Goal: Task Accomplishment & Management: Complete application form

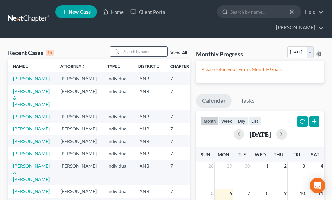
click at [131, 47] on input "search" at bounding box center [144, 52] width 46 height 10
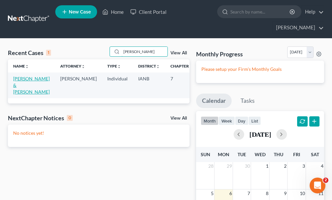
type input "[PERSON_NAME]"
click at [15, 76] on link "[PERSON_NAME] & [PERSON_NAME]" at bounding box center [31, 85] width 36 height 19
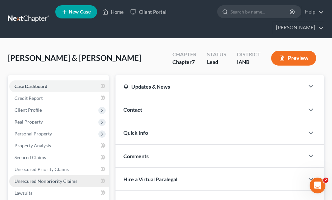
click at [38, 178] on span "Unsecured Nonpriority Claims" at bounding box center [45, 181] width 63 height 6
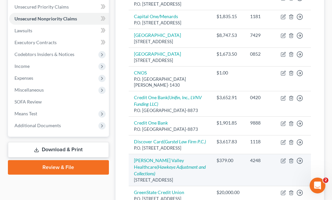
scroll to position [131, 0]
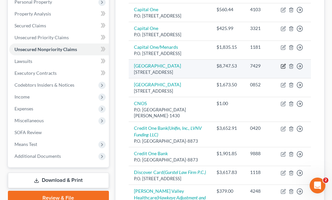
click at [281, 68] on icon "button" at bounding box center [283, 66] width 4 height 4
select select "16"
select select "9"
select select "1"
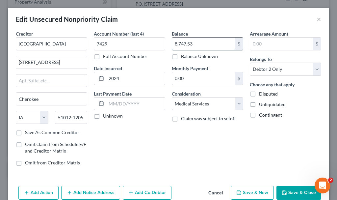
click at [206, 39] on input "8,747.53" at bounding box center [203, 43] width 63 height 12
type input "8,873.08"
click at [289, 190] on button "Save & Close" at bounding box center [298, 192] width 45 height 14
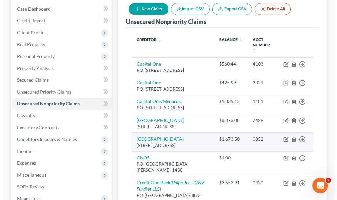
scroll to position [66, 0]
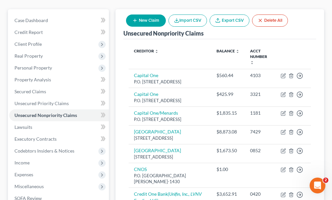
click at [150, 14] on button "New Claim" at bounding box center [146, 20] width 40 height 12
select select "2"
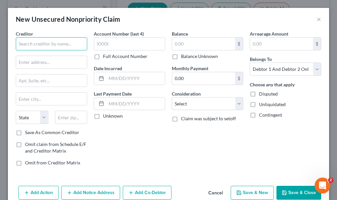
click at [77, 46] on input "text" at bounding box center [51, 43] width 71 height 13
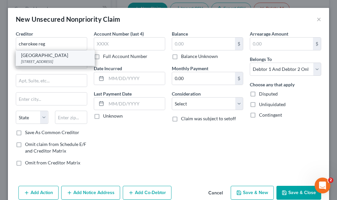
click at [35, 59] on div "[GEOGRAPHIC_DATA]" at bounding box center [55, 55] width 68 height 7
type input "[GEOGRAPHIC_DATA]"
type input "[STREET_ADDRESS]"
type input "Cherokee"
select select "16"
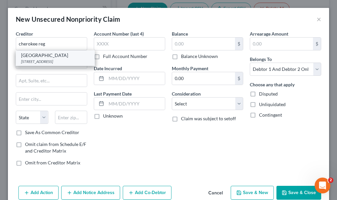
type input "51012-1205"
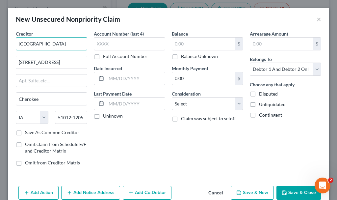
click at [71, 44] on input "[GEOGRAPHIC_DATA]" at bounding box center [51, 43] width 71 height 13
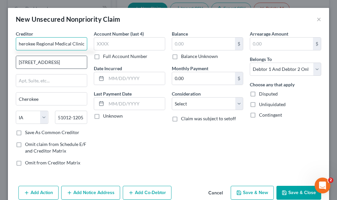
scroll to position [0, 5]
type input "Cherokee Regional Medical Clinics"
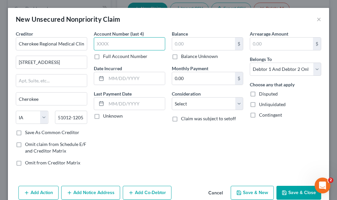
click at [116, 45] on input "text" at bounding box center [129, 43] width 71 height 13
type input "3488"
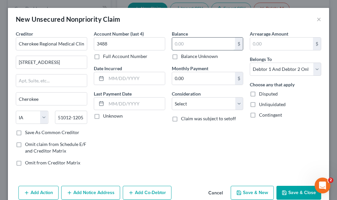
click at [181, 43] on input "text" at bounding box center [203, 43] width 63 height 12
type input "235"
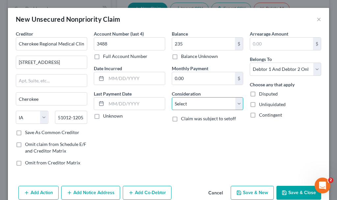
click at [192, 106] on select "Select Cable / Satellite Services Collection Agency Credit Card Debt Debt Couns…" at bounding box center [207, 103] width 71 height 13
select select "9"
click at [172, 97] on select "Select Cable / Satellite Services Collection Agency Credit Card Debt Debt Couns…" at bounding box center [207, 103] width 71 height 13
click at [86, 192] on button "Add Notice Address" at bounding box center [90, 192] width 59 height 14
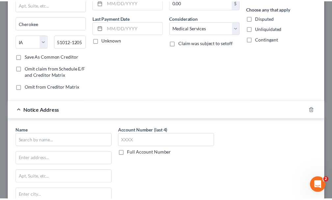
scroll to position [154, 0]
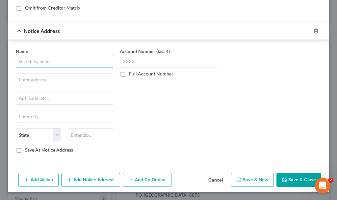
click at [76, 58] on input "text" at bounding box center [64, 61] width 97 height 13
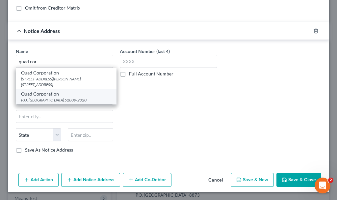
click at [50, 97] on div "Quad Corporation" at bounding box center [66, 93] width 90 height 7
type input "Quad Corporation"
type input "P.O. Box 2020"
type input "[PERSON_NAME]"
select select "16"
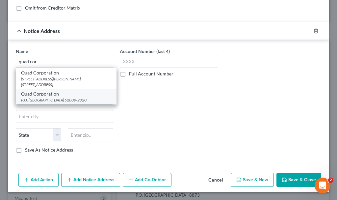
type input "52809-2020"
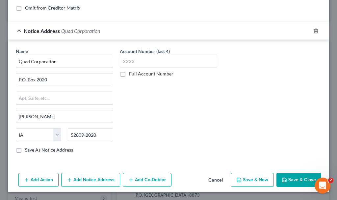
click at [286, 179] on button "Save & Close" at bounding box center [298, 180] width 45 height 14
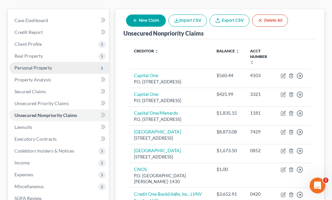
click at [30, 65] on span "Personal Property" at bounding box center [32, 68] width 37 height 6
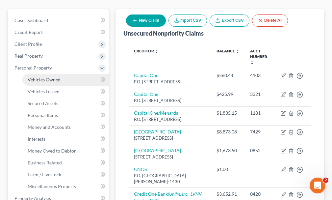
click at [38, 77] on span "Vehicles Owned" at bounding box center [44, 80] width 33 height 6
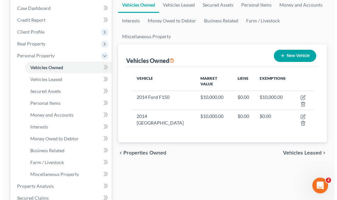
scroll to position [79, 0]
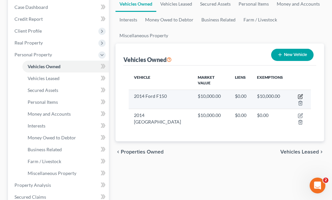
click at [301, 94] on icon "button" at bounding box center [299, 96] width 5 height 5
select select "0"
select select "12"
select select "2"
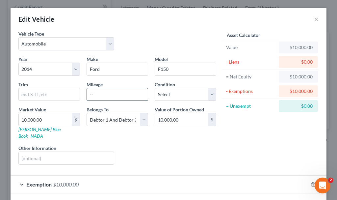
click at [108, 92] on input "text" at bounding box center [117, 94] width 61 height 12
type input "126000"
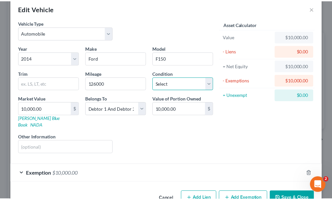
scroll to position [23, 0]
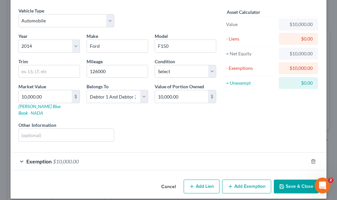
click at [284, 179] on button "Save & Close" at bounding box center [295, 186] width 45 height 14
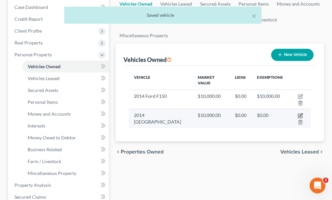
click at [300, 113] on icon "button" at bounding box center [299, 115] width 5 height 5
select select "5"
select select "12"
select select "2"
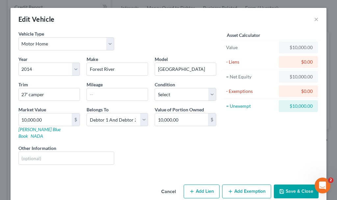
click at [282, 184] on button "Save & Close" at bounding box center [295, 191] width 45 height 14
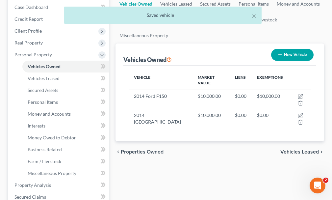
click at [284, 49] on button "New Vehicle" at bounding box center [292, 55] width 42 height 12
select select "0"
select select "2"
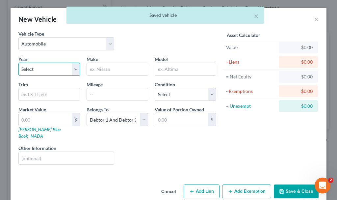
click at [36, 71] on select "Select 2026 2025 2024 2023 2022 2021 2020 2019 2018 2017 2016 2015 2014 2013 20…" at bounding box center [48, 68] width 61 height 13
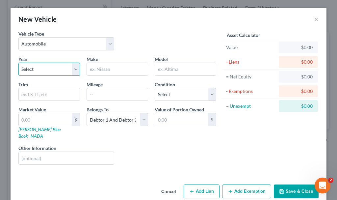
select select "11"
click at [18, 62] on select "Select 2026 2025 2024 2023 2022 2021 2020 2019 2018 2017 2016 2015 2014 2013 20…" at bounding box center [48, 68] width 61 height 13
click at [107, 69] on input "text" at bounding box center [117, 69] width 61 height 12
type input "Kia"
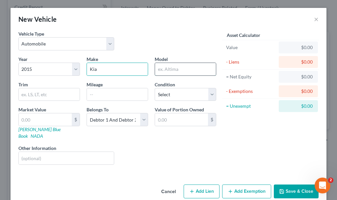
click at [165, 70] on input "text" at bounding box center [185, 69] width 61 height 12
type input "Sorento"
click at [99, 98] on input "text" at bounding box center [117, 94] width 61 height 12
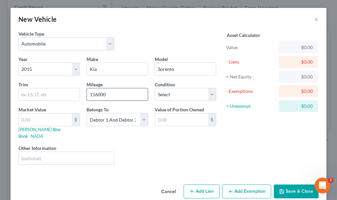
type input "116000"
click at [31, 122] on input "text" at bounding box center [45, 119] width 53 height 12
type input "9"
type input "9.00"
type input "90"
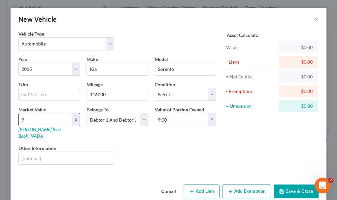
type input "90.00"
type input "900"
type input "900.00"
type input "9000"
type input "9,000.00"
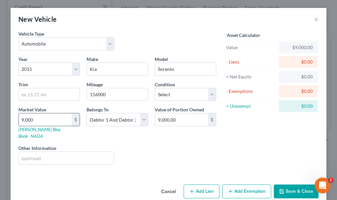
type input "9,000"
click at [281, 188] on icon "button" at bounding box center [281, 190] width 5 height 5
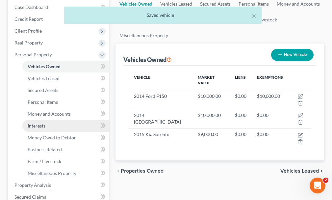
click at [37, 123] on span "Interests" at bounding box center [37, 126] width 18 height 6
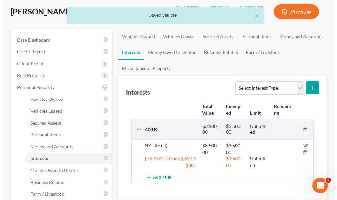
scroll to position [33, 0]
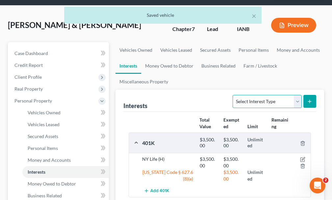
click at [246, 95] on select "Select Interest Type 401K Annuity Bond Education IRA Government Bond Government…" at bounding box center [266, 101] width 69 height 13
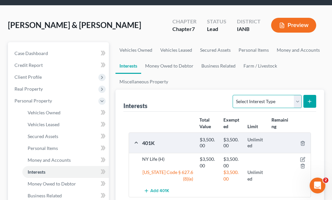
select select "term_life_insurance"
click at [233, 95] on select "Select Interest Type 401K Annuity Bond Education IRA Government Bond Government…" at bounding box center [266, 101] width 69 height 13
click at [308, 99] on icon "submit" at bounding box center [309, 101] width 5 height 5
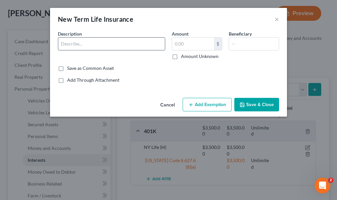
click at [89, 45] on input "text" at bounding box center [111, 43] width 107 height 12
type input "Term @ work"
click at [185, 43] on input "text" at bounding box center [193, 43] width 42 height 12
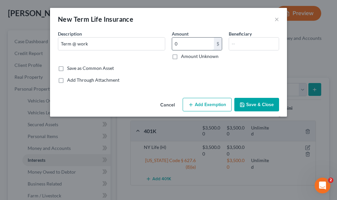
type input "0"
type input "wife"
click at [204, 107] on button "Add Exemption" at bounding box center [206, 105] width 49 height 14
select select "2"
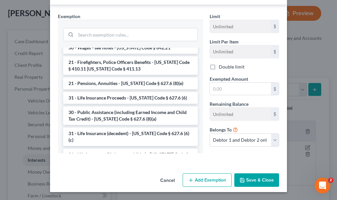
scroll to position [329, 0]
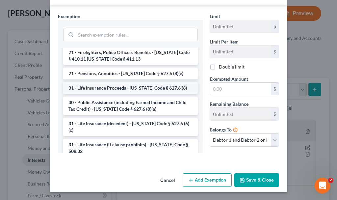
click at [115, 82] on li "31 - Life Insurance Proceeds - [US_STATE] Code § 627.6 (6)" at bounding box center [130, 88] width 134 height 12
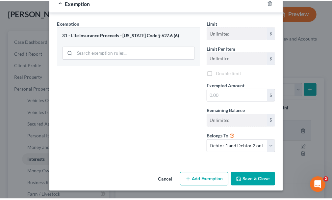
scroll to position [96, 0]
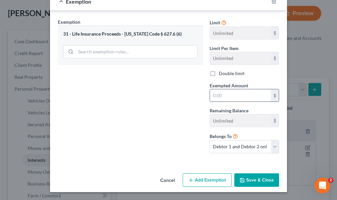
click at [214, 95] on input "text" at bounding box center [240, 95] width 61 height 12
type input "0"
click at [246, 180] on button "Save & Close" at bounding box center [256, 180] width 45 height 14
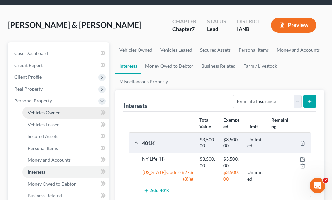
click at [45, 109] on span "Vehicles Owned" at bounding box center [44, 112] width 33 height 6
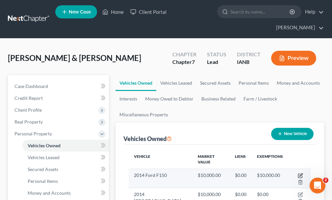
click at [299, 173] on icon "button" at bounding box center [299, 175] width 5 height 5
select select "0"
select select "12"
select select "2"
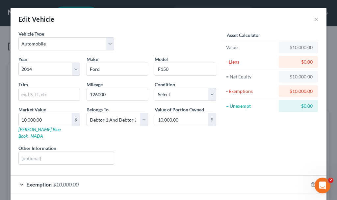
scroll to position [23, 0]
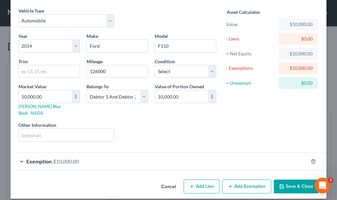
click at [65, 158] on span "$10,000.00" at bounding box center [66, 161] width 26 height 6
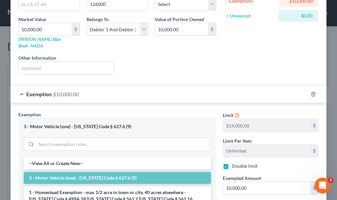
scroll to position [122, 0]
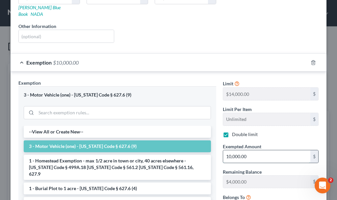
click at [250, 150] on input "10,000.00" at bounding box center [266, 156] width 87 height 12
type input "7,000"
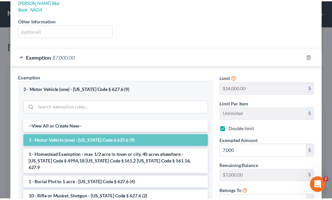
scroll to position [193, 0]
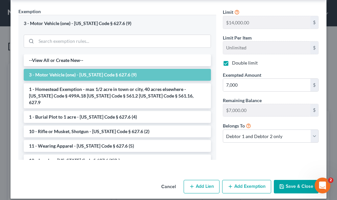
click at [288, 180] on button "Save & Close" at bounding box center [295, 186] width 45 height 14
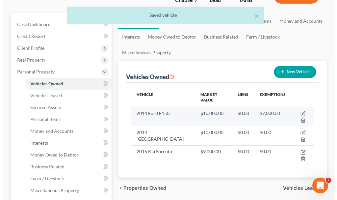
scroll to position [66, 0]
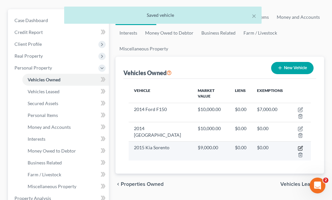
click at [299, 145] on icon "button" at bounding box center [299, 147] width 5 height 5
select select "0"
select select "11"
select select "2"
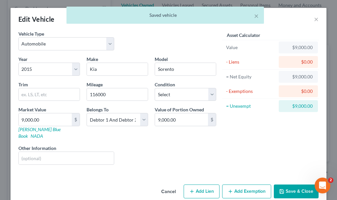
click at [241, 184] on button "Add Exemption" at bounding box center [246, 191] width 49 height 14
select select "2"
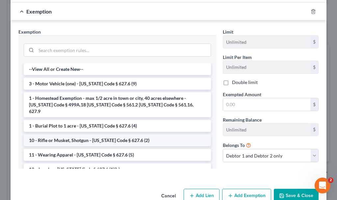
scroll to position [182, 0]
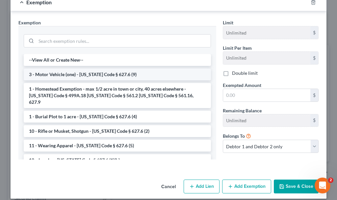
click at [61, 68] on li "3 - Motor Vehicle (one) - [US_STATE] Code § 627.6 (9)" at bounding box center [117, 74] width 187 height 12
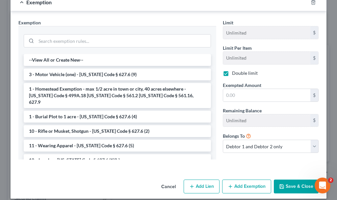
checkbox input "true"
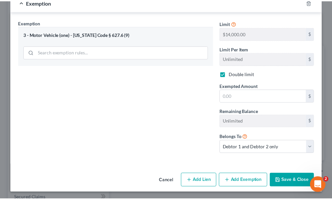
scroll to position [176, 0]
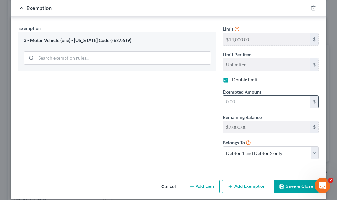
click at [234, 95] on input "text" at bounding box center [266, 101] width 87 height 12
type input "7,000"
click at [285, 179] on button "Save & Close" at bounding box center [295, 186] width 45 height 14
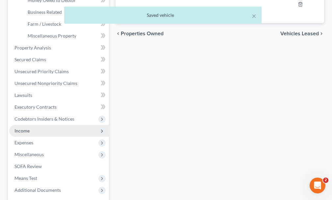
scroll to position [104, 0]
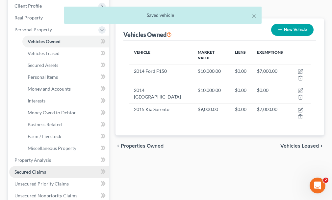
click at [32, 169] on span "Secured Claims" at bounding box center [30, 172] width 32 height 6
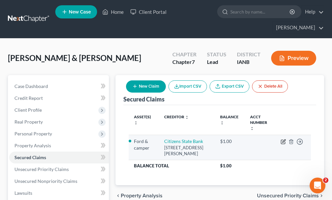
click at [282, 139] on icon "button" at bounding box center [282, 141] width 5 height 5
select select "16"
select select "2"
select select "0"
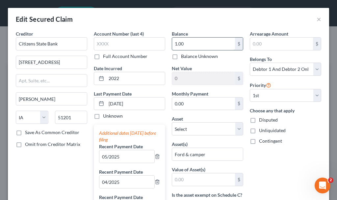
click at [190, 43] on input "1.00" at bounding box center [203, 43] width 63 height 12
type input "18,000"
select select "0"
type input "20,000"
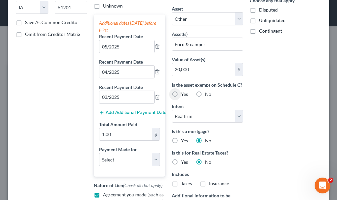
click at [181, 97] on label "Yes" at bounding box center [184, 94] width 7 height 7
click at [183, 95] on input "Yes" at bounding box center [185, 93] width 4 height 4
radio input "true"
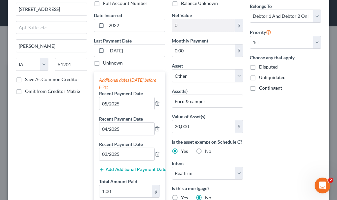
scroll to position [44, 0]
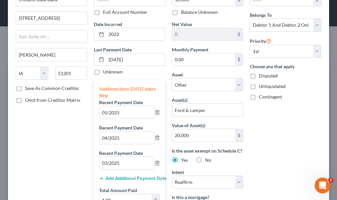
drag, startPoint x: 107, startPoint y: 62, endPoint x: 96, endPoint y: 75, distance: 16.6
click at [103, 67] on div "Last Payment Date [DATE] Unknown" at bounding box center [129, 60] width 71 height 29
type input "[DATE]"
click at [129, 111] on input "05/2025" at bounding box center [126, 112] width 55 height 12
type input "09/2025"
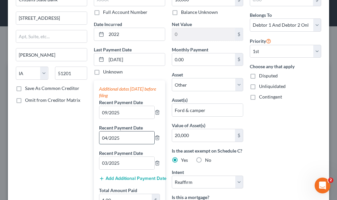
click at [130, 142] on input "04/2025" at bounding box center [126, 137] width 55 height 12
type input "08/2025"
click at [127, 163] on input "03/2025" at bounding box center [126, 162] width 55 height 12
type input "07/2025"
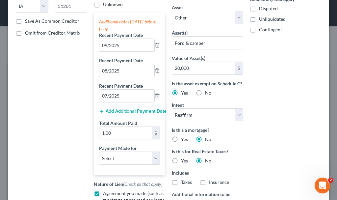
scroll to position [112, 0]
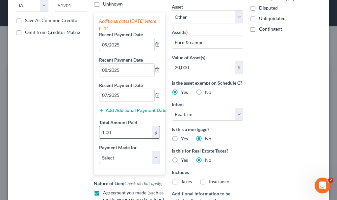
click at [117, 131] on input "1.00" at bounding box center [125, 132] width 52 height 12
type input "414"
click at [117, 156] on select "Select Car Credit Card Loan Repayment Mortgage Other Suppliers Or Vendors" at bounding box center [129, 157] width 61 height 13
select select "0"
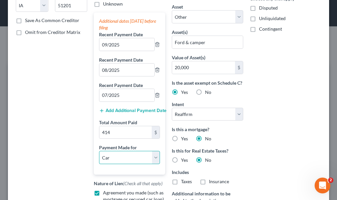
click at [99, 151] on select "Select Car Credit Card Loan Repayment Mortgage Other Suppliers Or Vendors" at bounding box center [129, 157] width 61 height 13
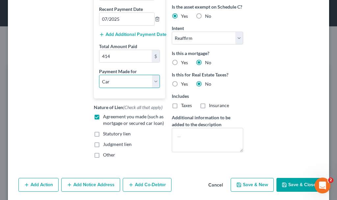
scroll to position [199, 0]
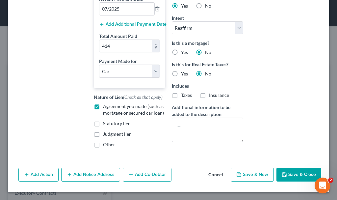
click at [284, 174] on button "Save & Close" at bounding box center [298, 174] width 45 height 14
select select
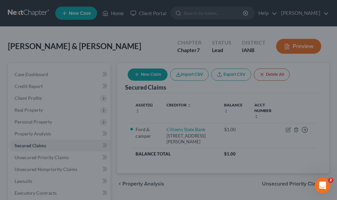
scroll to position [198, 0]
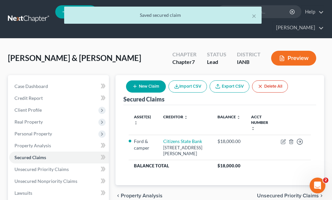
click at [150, 80] on button "New Claim" at bounding box center [146, 86] width 40 height 12
select select "2"
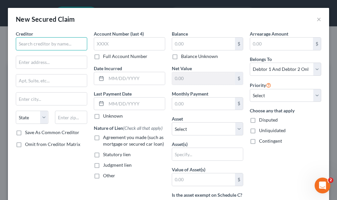
click at [45, 39] on input "text" at bounding box center [51, 43] width 71 height 13
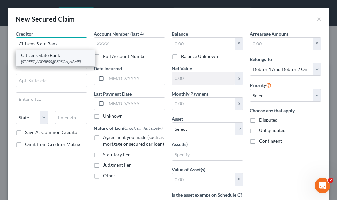
type input "Citizens State Bank"
click at [46, 60] on div "[STREET_ADDRESS][PERSON_NAME]" at bounding box center [55, 62] width 68 height 6
type input "[STREET_ADDRESS]"
type input "[PERSON_NAME]"
select select "16"
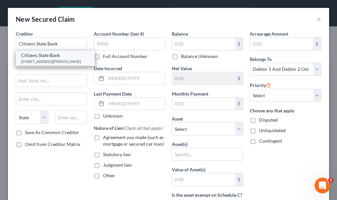
type input "51201"
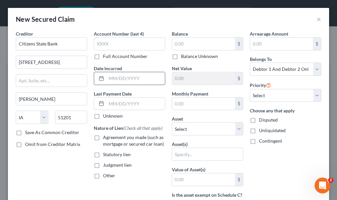
click at [116, 81] on input "text" at bounding box center [135, 78] width 59 height 12
type input "2025"
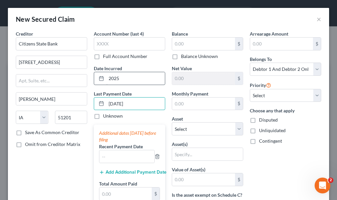
type input "[DATE]"
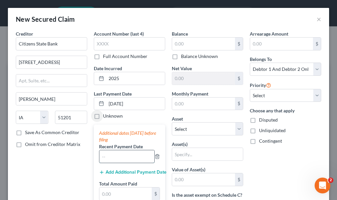
click at [116, 157] on input "text" at bounding box center [126, 156] width 55 height 12
type input "09/2025"
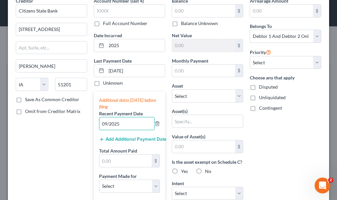
click at [118, 138] on button "Add Additional Payment Date" at bounding box center [129, 138] width 61 height 5
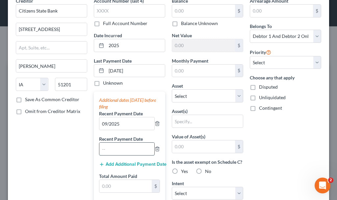
click at [122, 147] on input "text" at bounding box center [126, 148] width 55 height 12
type input "08/2025"
click at [116, 163] on button "Add Additional Payment Date" at bounding box center [129, 163] width 61 height 5
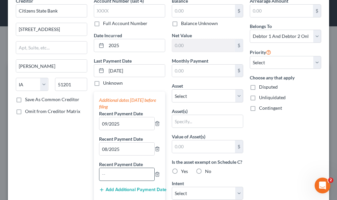
click at [118, 175] on input "text" at bounding box center [126, 174] width 55 height 12
type input "07/2025"
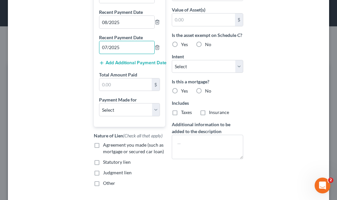
scroll to position [164, 0]
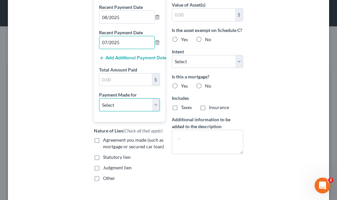
click at [110, 107] on select "Select Car Credit Card Loan Repayment Mortgage Other Suppliers Or Vendors" at bounding box center [129, 104] width 61 height 13
select select "0"
click at [99, 98] on select "Select Car Credit Card Loan Repayment Mortgage Other Suppliers Or Vendors" at bounding box center [129, 104] width 61 height 13
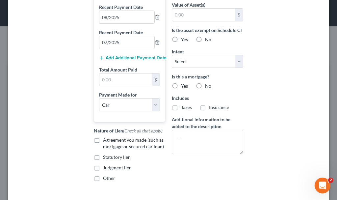
click at [103, 139] on label "Agreement you made (such as mortgage or secured car loan)" at bounding box center [134, 142] width 62 height 13
click at [106, 139] on input "Agreement you made (such as mortgage or secured car loan)" at bounding box center [108, 138] width 4 height 4
checkbox input "true"
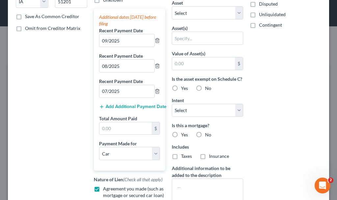
scroll to position [99, 0]
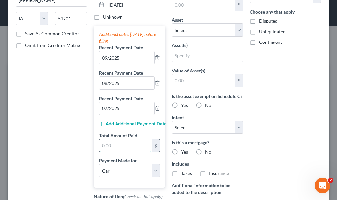
click at [110, 145] on input "text" at bounding box center [125, 145] width 52 height 12
type input "855"
click at [181, 108] on label "Yes" at bounding box center [184, 105] width 7 height 7
click at [183, 106] on input "Yes" at bounding box center [185, 104] width 4 height 4
radio input "true"
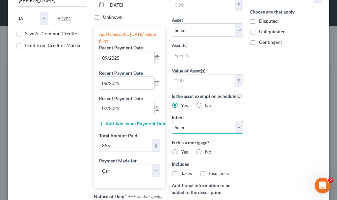
click at [179, 134] on select "Select Surrender Redeem Reaffirm Avoid Other" at bounding box center [207, 127] width 71 height 13
select select "2"
click at [172, 127] on select "Select Surrender Redeem Reaffirm Avoid Other" at bounding box center [207, 127] width 71 height 13
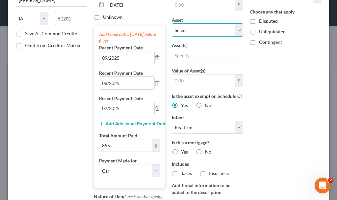
click at [184, 29] on select "Select Other Multiple Assets Citizens State Bank (Checking Account) - $100.0 Cu…" at bounding box center [207, 29] width 71 height 13
select select "17"
click at [172, 23] on select "Select Other Multiple Assets Citizens State Bank (Checking Account) - $100.0 Cu…" at bounding box center [207, 29] width 71 height 13
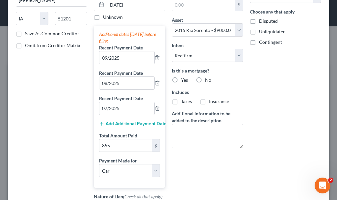
click at [205, 79] on label "No" at bounding box center [208, 80] width 6 height 7
click at [207, 79] on input "No" at bounding box center [209, 79] width 4 height 4
radio input "true"
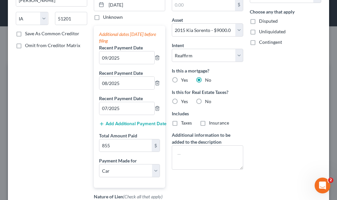
click at [205, 102] on label "No" at bounding box center [208, 101] width 6 height 7
click at [207, 102] on input "No" at bounding box center [209, 100] width 4 height 4
radio input "true"
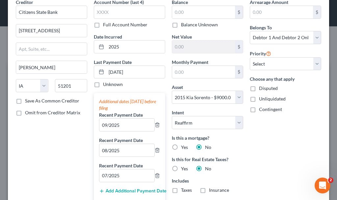
scroll to position [0, 0]
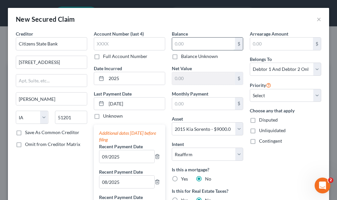
click at [193, 46] on input "text" at bounding box center [203, 43] width 63 height 12
type input "9,000"
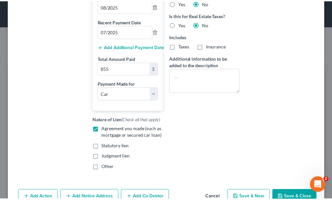
scroll to position [193, 0]
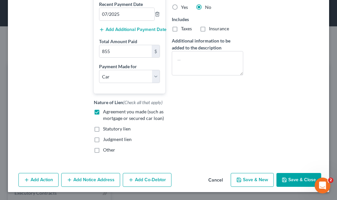
click at [287, 177] on button "Save & Close" at bounding box center [298, 180] width 45 height 14
select select
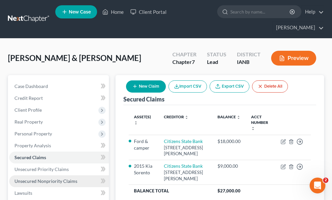
click at [26, 178] on span "Unsecured Nonpriority Claims" at bounding box center [45, 181] width 63 height 6
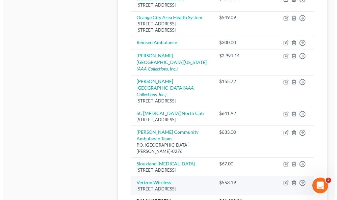
scroll to position [427, 0]
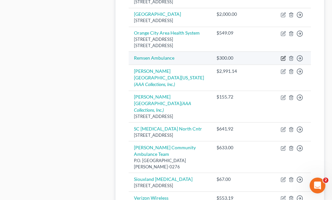
click at [282, 61] on icon "button" at bounding box center [282, 58] width 5 height 5
select select "9"
select select "2"
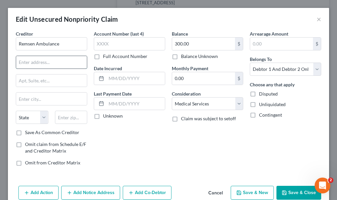
click at [51, 65] on input "text" at bounding box center [51, 62] width 71 height 12
type input "[STREET_ADDRESS][PERSON_NAME]"
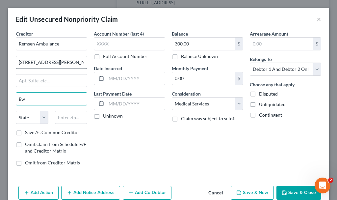
type input "E"
type input "Remsen"
select select "16"
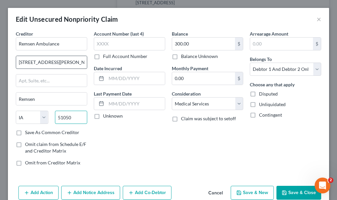
type input "51050"
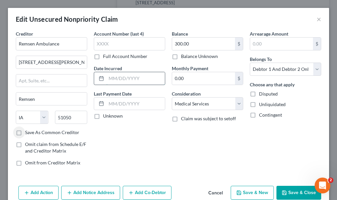
click at [117, 77] on input "text" at bounding box center [135, 78] width 59 height 12
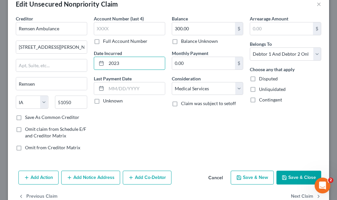
scroll to position [32, 0]
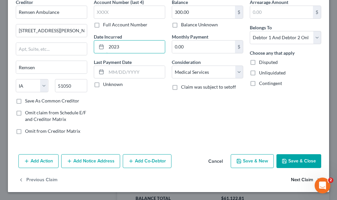
type input "2023"
click at [296, 178] on button "Next Claim" at bounding box center [306, 180] width 30 height 14
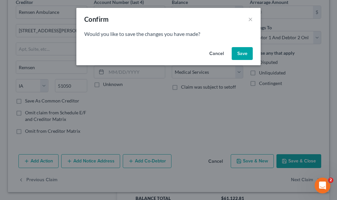
click at [239, 54] on button "Save" at bounding box center [241, 53] width 21 height 13
select select "9"
select select "2"
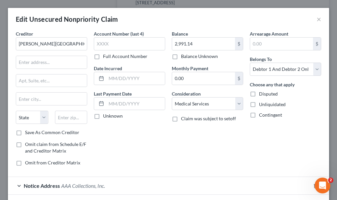
type input "0"
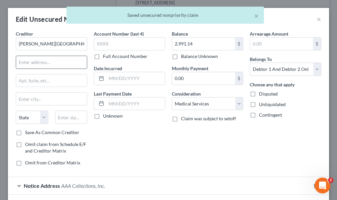
click at [39, 60] on input "text" at bounding box center [51, 62] width 71 height 12
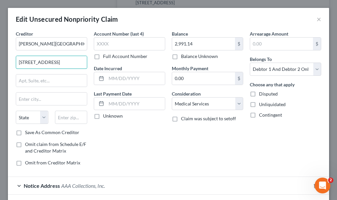
type input "[STREET_ADDRESS]"
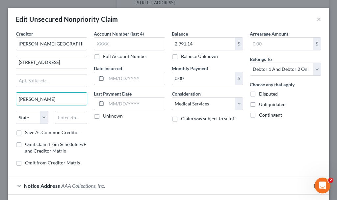
type input "[PERSON_NAME]"
select select "16"
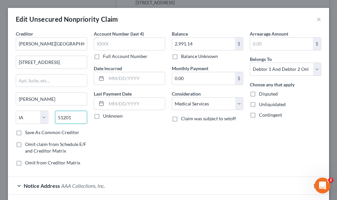
type input "51201"
click at [134, 79] on input "text" at bounding box center [135, 78] width 59 height 12
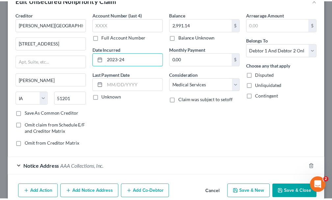
scroll to position [50, 0]
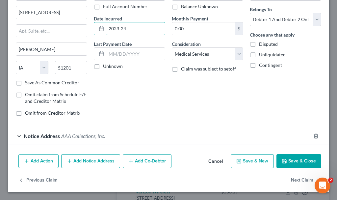
type input "2023-24"
click at [286, 159] on button "Save & Close" at bounding box center [298, 161] width 45 height 14
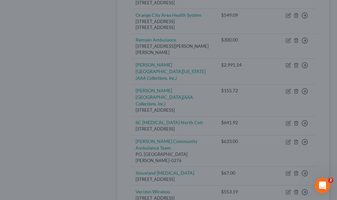
type input "0"
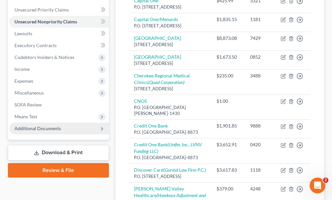
scroll to position [99, 0]
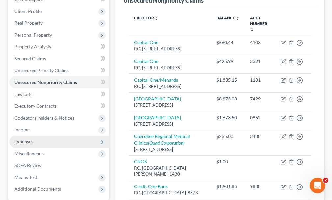
click at [23, 138] on span "Expenses" at bounding box center [23, 141] width 19 height 6
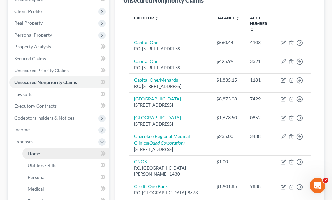
click at [35, 150] on span "Home" at bounding box center [34, 153] width 12 height 6
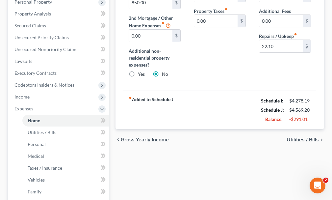
scroll to position [197, 0]
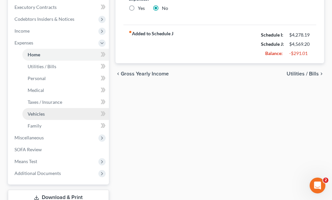
click at [33, 111] on span "Vehicles" at bounding box center [36, 114] width 17 height 6
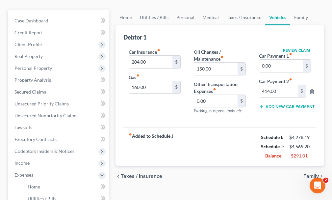
scroll to position [66, 0]
click at [273, 59] on input "0.00" at bounding box center [280, 65] width 43 height 12
type input "285"
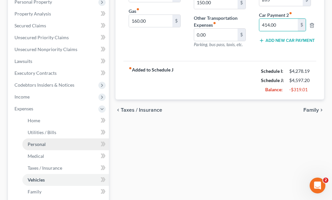
click at [35, 141] on span "Personal" at bounding box center [37, 144] width 18 height 6
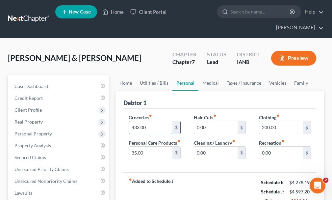
click at [150, 121] on input "433.00" at bounding box center [150, 127] width 43 height 12
type input "500"
click at [278, 146] on input "0.00" at bounding box center [280, 152] width 43 height 12
type input "100"
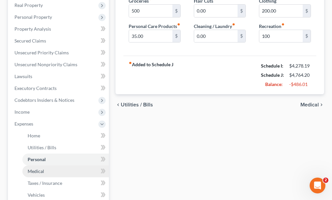
click at [37, 168] on span "Medical" at bounding box center [36, 171] width 16 height 6
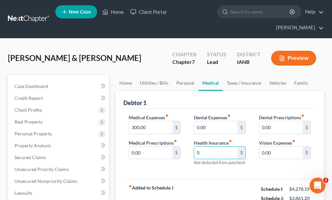
type input "0"
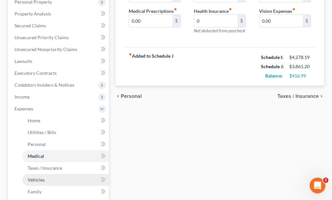
click at [36, 177] on span "Vehicles" at bounding box center [36, 180] width 17 height 6
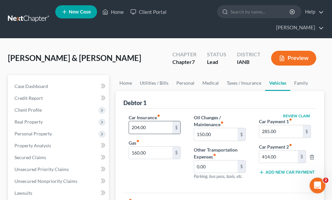
click at [151, 121] on input "204.00" at bounding box center [150, 127] width 43 height 12
type input "335"
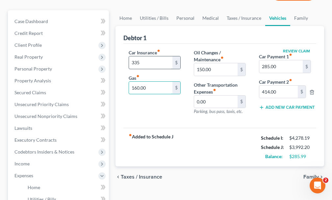
scroll to position [66, 0]
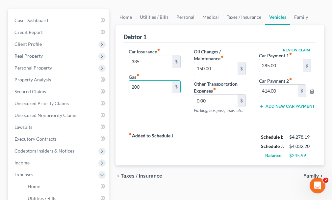
type input "200"
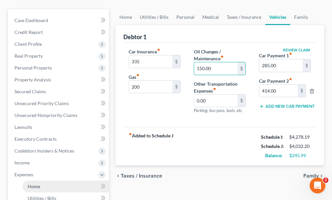
click at [33, 183] on span "Home" at bounding box center [34, 186] width 12 height 6
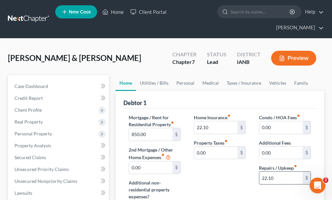
click at [284, 171] on input "22.10" at bounding box center [280, 177] width 43 height 12
type input "100"
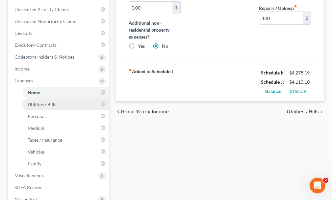
click at [39, 101] on span "Utilities / Bills" at bounding box center [42, 104] width 29 height 6
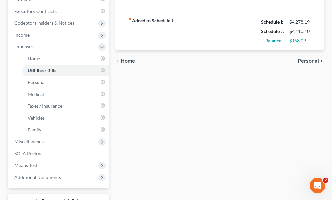
scroll to position [197, 0]
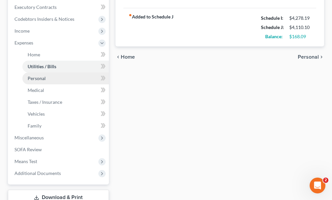
click at [35, 75] on span "Personal" at bounding box center [37, 78] width 18 height 6
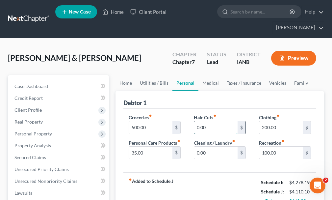
click at [216, 121] on input "0.00" at bounding box center [215, 127] width 43 height 12
type input "50"
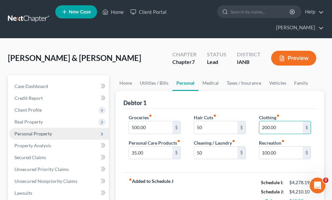
click at [28, 131] on span "Personal Property" at bounding box center [32, 134] width 37 height 6
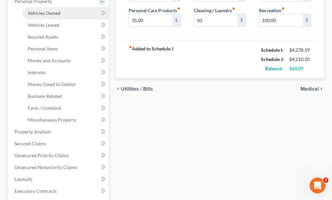
scroll to position [164, 0]
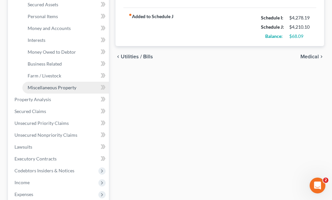
click at [41, 84] on span "Miscellaneous Property" at bounding box center [52, 87] width 49 height 6
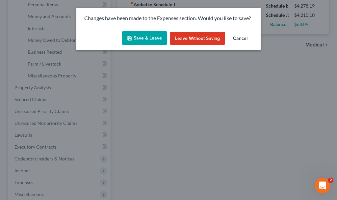
click at [131, 34] on button "Save & Leave" at bounding box center [144, 38] width 45 height 14
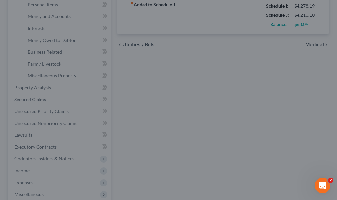
type input "50.00"
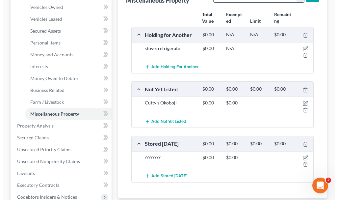
scroll to position [164, 0]
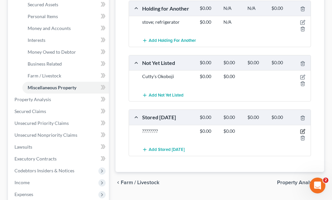
click at [302, 129] on icon "button" at bounding box center [302, 131] width 5 height 5
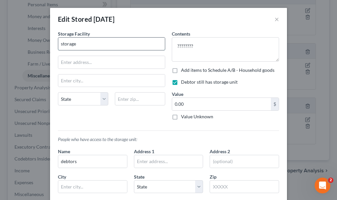
click at [81, 42] on input "storage" at bounding box center [111, 43] width 107 height 12
type input "[PERSON_NAME] Self-Storage"
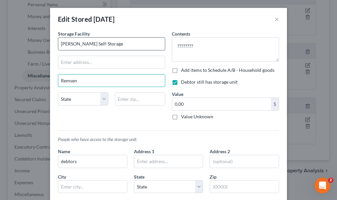
type input "Remsen"
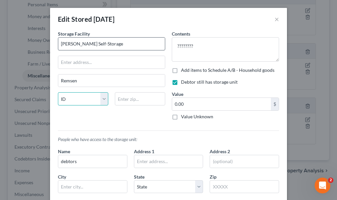
select select "16"
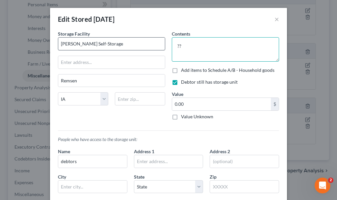
type textarea "?"
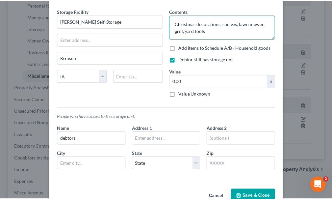
scroll to position [33, 0]
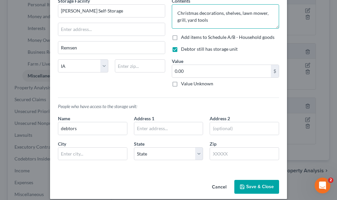
type textarea "Christmas decorations, shelves, lawn mower, grill, yard tools"
click at [246, 185] on button "Save & Close" at bounding box center [256, 186] width 45 height 14
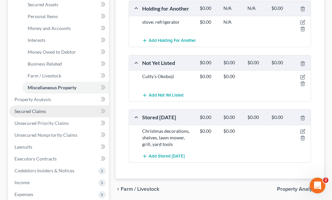
click at [29, 108] on span "Secured Claims" at bounding box center [30, 111] width 32 height 6
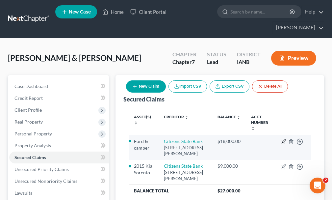
click at [283, 139] on icon "button" at bounding box center [282, 141] width 5 height 5
select select "16"
select select "2"
select select "0"
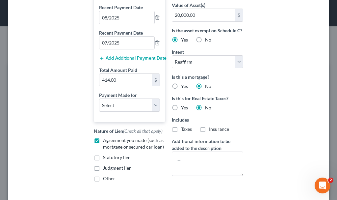
scroll to position [164, 0]
click at [126, 100] on select "Select Car Credit Card Loan Repayment Mortgage Other Suppliers Or Vendors" at bounding box center [129, 104] width 61 height 13
select select "0"
click at [99, 98] on select "Select Car Credit Card Loan Repayment Mortgage Other Suppliers Or Vendors" at bounding box center [129, 104] width 61 height 13
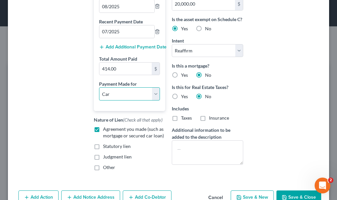
scroll to position [213, 0]
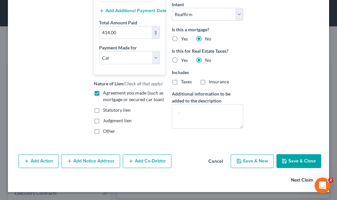
click at [297, 178] on button "Next Claim" at bounding box center [306, 180] width 30 height 14
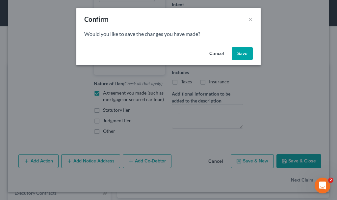
click at [243, 50] on button "Save" at bounding box center [241, 53] width 21 height 13
select select
select select "16"
select select "0"
select select "2"
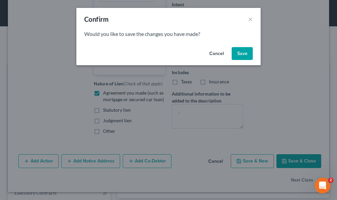
select select "2"
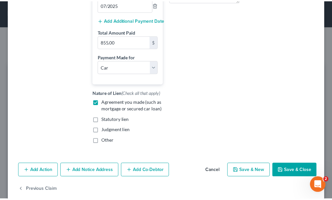
scroll to position [211, 0]
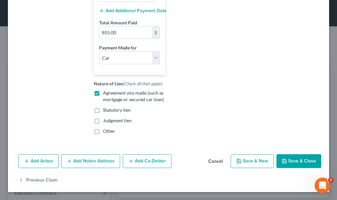
click at [283, 160] on polyline "button" at bounding box center [284, 159] width 2 height 1
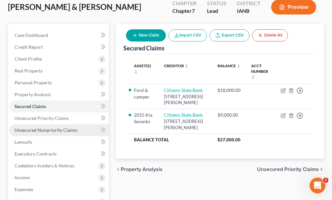
scroll to position [131, 0]
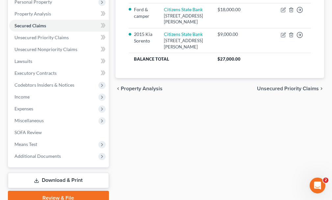
click at [42, 172] on link "Download & Print" at bounding box center [58, 179] width 101 height 15
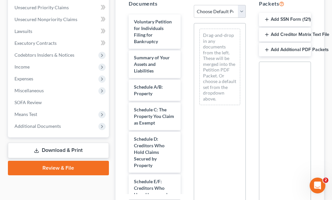
scroll to position [163, 0]
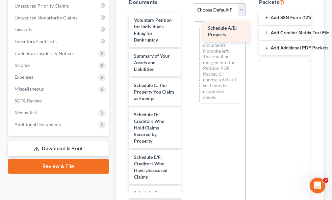
drag, startPoint x: 139, startPoint y: 76, endPoint x: 213, endPoint y: 31, distance: 86.9
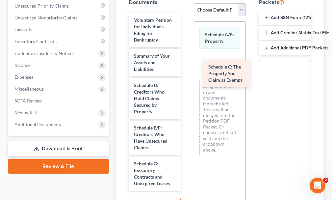
drag, startPoint x: 142, startPoint y: 83, endPoint x: 216, endPoint y: 76, distance: 74.3
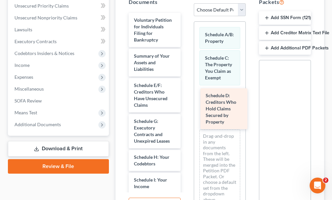
drag, startPoint x: 139, startPoint y: 86, endPoint x: 216, endPoint y: 103, distance: 78.8
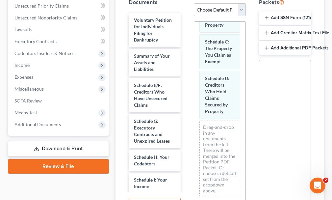
scroll to position [35, 0]
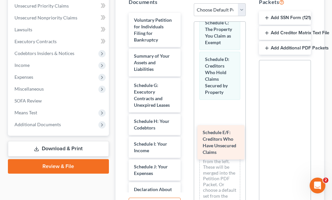
drag, startPoint x: 144, startPoint y: 78, endPoint x: 210, endPoint y: 134, distance: 87.2
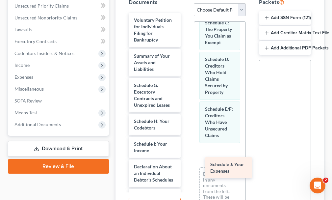
drag, startPoint x: 144, startPoint y: 157, endPoint x: 221, endPoint y: 167, distance: 76.9
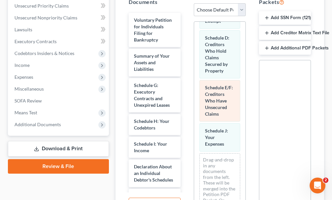
scroll to position [82, 0]
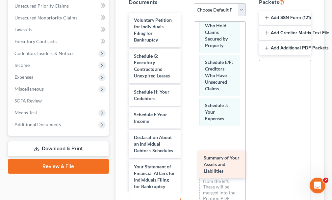
drag, startPoint x: 143, startPoint y: 46, endPoint x: 214, endPoint y: 150, distance: 125.4
click at [186, 156] on div "Summary of Your Assets and Liabilities Voluntary Petition for Individuals Filin…" at bounding box center [154, 197] width 62 height 369
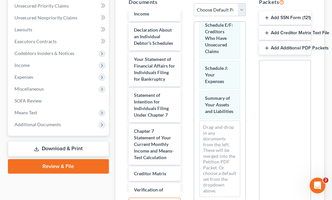
scroll to position [151, 0]
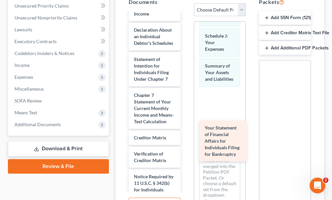
drag, startPoint x: 150, startPoint y: 65, endPoint x: 220, endPoint y: 132, distance: 96.5
click at [186, 132] on div "Your Statement of Financial Affairs for Individuals Filing for Bankruptcy Volun…" at bounding box center [154, 72] width 62 height 333
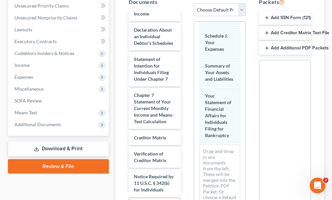
scroll to position [207, 0]
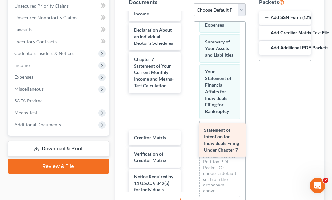
drag, startPoint x: 141, startPoint y: 65, endPoint x: 211, endPoint y: 134, distance: 98.6
click at [186, 134] on div "Statement of Intention for Individuals Filing Under Chapter 7 Voluntary Petitio…" at bounding box center [154, 72] width 62 height 333
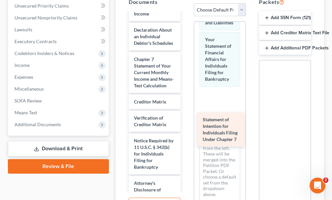
drag, startPoint x: 143, startPoint y: 119, endPoint x: 211, endPoint y: 129, distance: 69.4
click at [186, 129] on div "Statement of Intention for Individuals Filing Under Chapter 7 Voluntary Petitio…" at bounding box center [154, 54] width 62 height 297
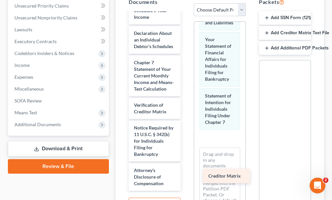
drag, startPoint x: 135, startPoint y: 107, endPoint x: 209, endPoint y: 172, distance: 98.5
click at [186, 172] on div "Creditor Matrix Voluntary Petition for Individuals Filing for Bankruptcy Schedu…" at bounding box center [154, 49] width 62 height 281
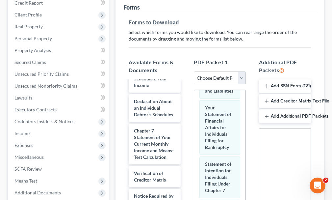
scroll to position [64, 0]
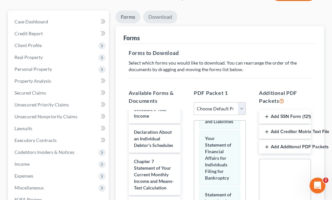
click at [164, 11] on link "Download" at bounding box center [160, 17] width 34 height 13
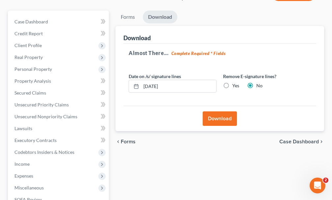
click at [213, 111] on button "Download" at bounding box center [219, 118] width 34 height 14
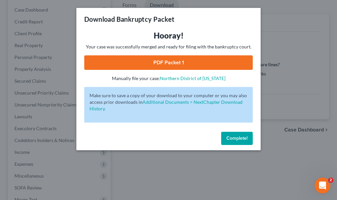
click at [147, 60] on link "PDF Packet 1" at bounding box center [168, 62] width 168 height 14
click at [229, 137] on span "Complete!" at bounding box center [236, 138] width 21 height 6
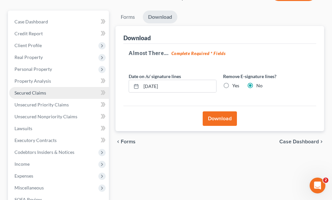
click at [25, 90] on span "Secured Claims" at bounding box center [30, 93] width 32 height 6
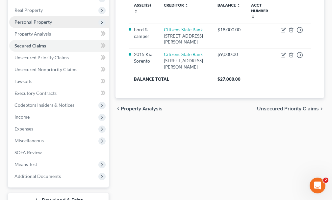
scroll to position [117, 0]
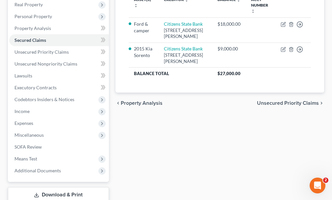
click at [46, 187] on link "Download & Print" at bounding box center [58, 194] width 101 height 15
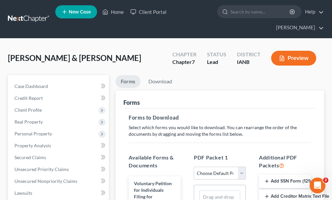
click at [284, 189] on button "Add Creditor Matrix Text File" at bounding box center [285, 196] width 52 height 14
click at [162, 75] on link "Download" at bounding box center [160, 81] width 34 height 13
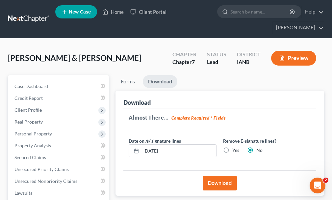
click at [213, 176] on button "Download" at bounding box center [219, 183] width 34 height 14
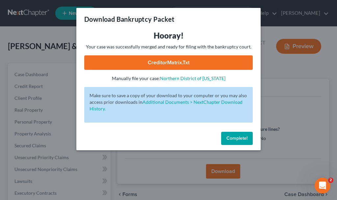
click at [142, 59] on link "CreditorMatrix.txt" at bounding box center [168, 62] width 168 height 14
click at [234, 137] on span "Complete!" at bounding box center [236, 138] width 21 height 6
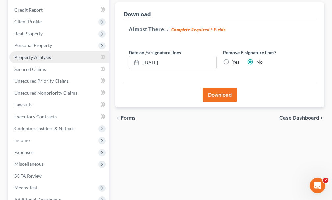
scroll to position [131, 0]
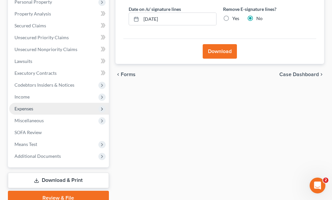
click at [27, 106] on span "Expenses" at bounding box center [23, 109] width 19 height 6
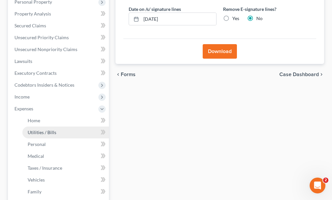
click at [38, 129] on span "Utilities / Bills" at bounding box center [42, 132] width 29 height 6
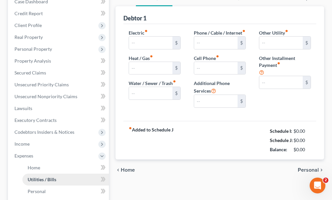
type input "300.00"
type input "0.00"
type input "253.00"
type input "0.00"
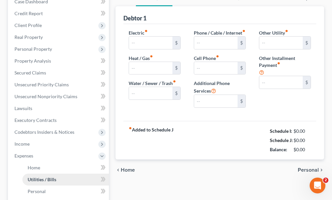
type input "0.00"
type input "50.00"
type input "water softener"
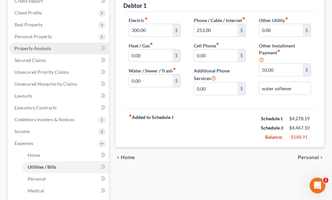
scroll to position [99, 0]
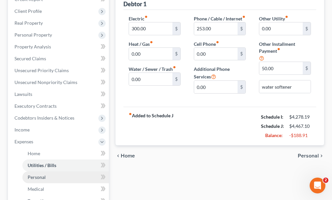
click at [36, 174] on span "Personal" at bounding box center [37, 177] width 18 height 6
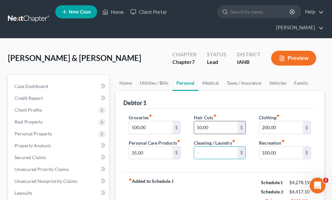
click at [212, 121] on input "50.00" at bounding box center [215, 127] width 43 height 12
click at [280, 121] on input "200.00" at bounding box center [280, 127] width 43 height 12
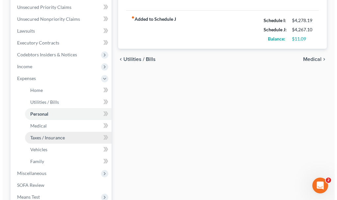
scroll to position [233, 0]
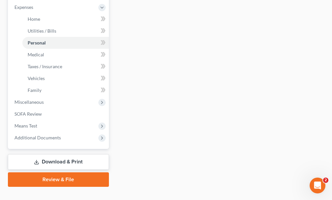
type input "100.00"
click at [63, 154] on link "Download & Print" at bounding box center [58, 161] width 101 height 15
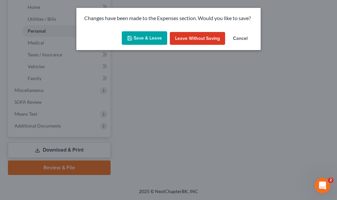
click at [137, 37] on button "Save & Leave" at bounding box center [144, 38] width 45 height 14
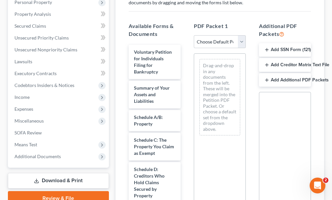
scroll to position [164, 0]
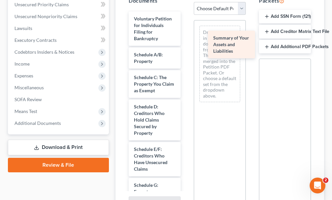
drag, startPoint x: 142, startPoint y: 46, endPoint x: 221, endPoint y: 41, distance: 79.4
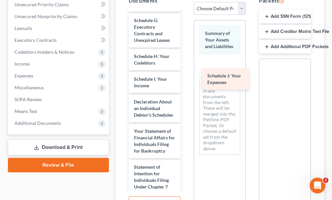
drag, startPoint x: 139, startPoint y: 93, endPoint x: 213, endPoint y: 78, distance: 75.0
click at [186, 78] on div "Schedule J: Your Expenses Voluntary Petition for Individuals Filing for Bankrup…" at bounding box center [154, 96] width 62 height 499
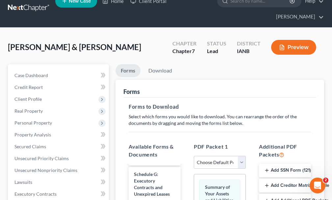
scroll to position [0, 0]
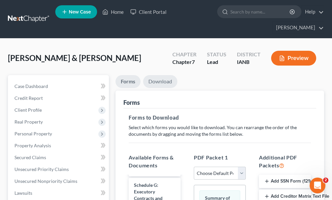
click at [154, 75] on link "Download" at bounding box center [160, 81] width 34 height 13
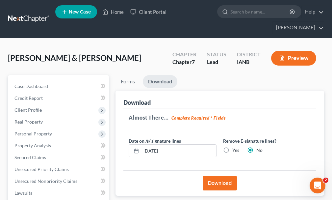
click at [214, 176] on button "Download" at bounding box center [219, 183] width 34 height 14
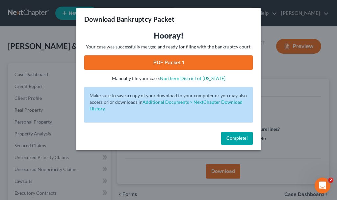
click at [207, 61] on link "PDF Packet 1" at bounding box center [168, 62] width 168 height 14
click at [232, 136] on span "Complete!" at bounding box center [236, 138] width 21 height 6
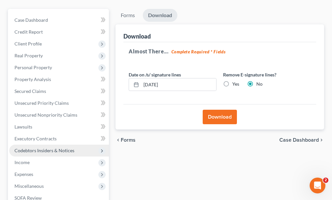
scroll to position [66, 0]
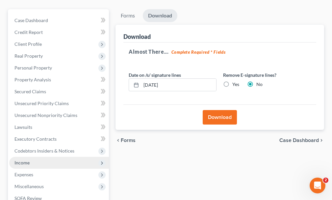
click at [21, 159] on span "Income" at bounding box center [21, 162] width 15 height 6
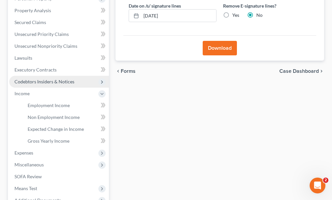
scroll to position [197, 0]
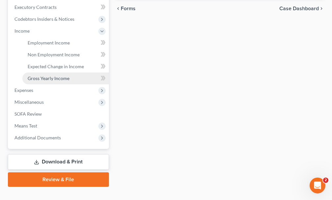
click at [42, 75] on span "Gross Yearly Income" at bounding box center [49, 78] width 42 height 6
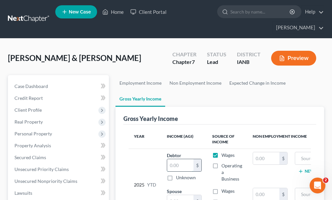
click at [177, 159] on input "text" at bounding box center [180, 165] width 26 height 12
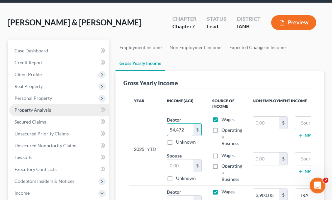
scroll to position [66, 0]
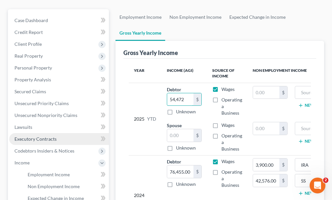
type input "54,472"
click at [29, 136] on span "Executory Contracts" at bounding box center [35, 139] width 42 height 6
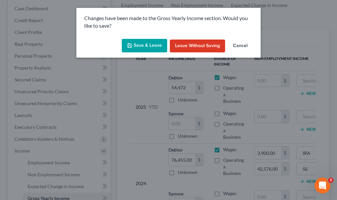
click at [139, 43] on button "Save & Leave" at bounding box center [144, 46] width 45 height 14
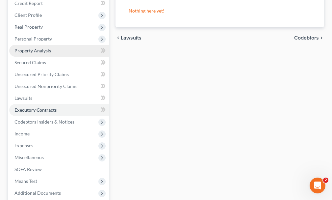
scroll to position [150, 0]
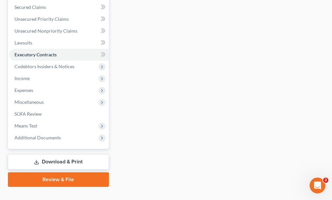
click at [54, 154] on link "Download & Print" at bounding box center [58, 161] width 101 height 15
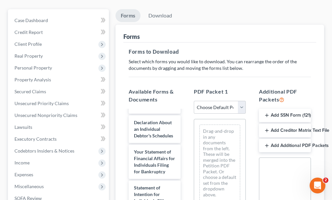
scroll to position [296, 0]
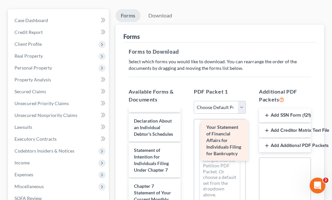
drag, startPoint x: 144, startPoint y: 165, endPoint x: 216, endPoint y: 141, distance: 76.3
click at [186, 141] on div "Your Statement of Financial Affairs for Individuals Filing for Bankruptcy Volun…" at bounding box center [154, 71] width 62 height 515
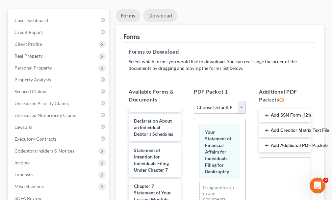
click at [158, 9] on link "Download" at bounding box center [160, 15] width 34 height 13
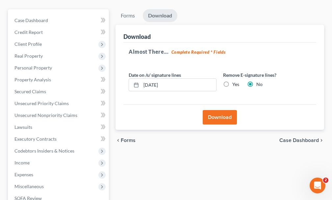
click at [211, 110] on button "Download" at bounding box center [219, 117] width 34 height 14
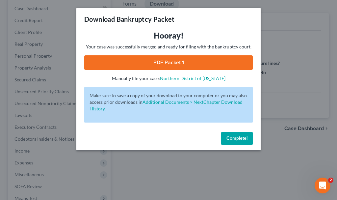
click at [105, 61] on link "PDF Packet 1" at bounding box center [168, 62] width 168 height 14
click at [226, 139] on span "Complete!" at bounding box center [236, 138] width 21 height 6
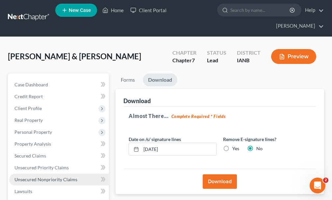
scroll to position [0, 0]
